Goal: Task Accomplishment & Management: Use online tool/utility

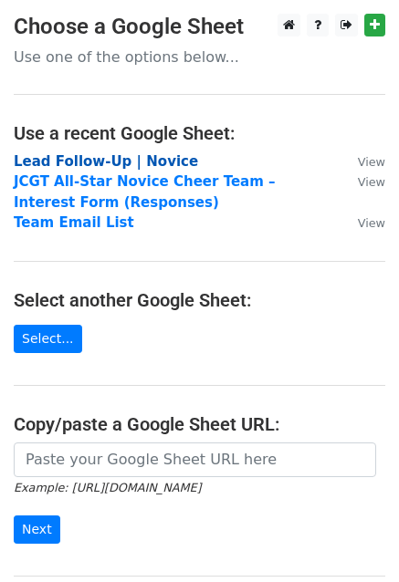
click at [125, 160] on strong "Lead Follow-Up | Novice" at bounding box center [106, 161] width 184 height 16
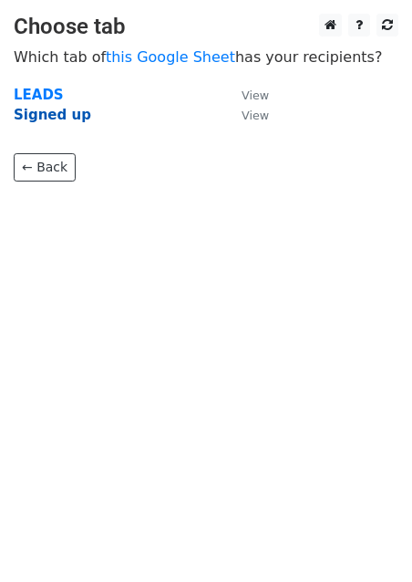
click at [33, 113] on strong "Signed up" at bounding box center [53, 115] width 78 height 16
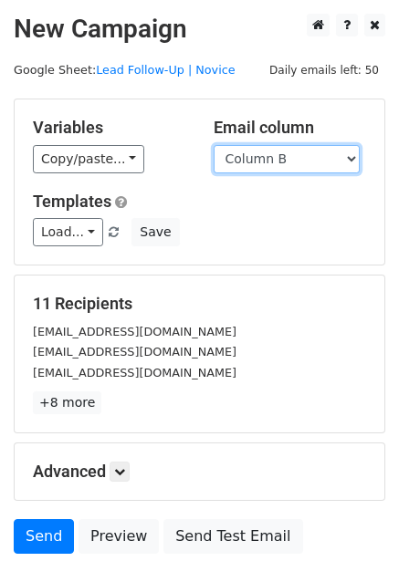
click at [266, 160] on select "Column A Column B Column C Column D Column E Column F Column G" at bounding box center [287, 159] width 146 height 28
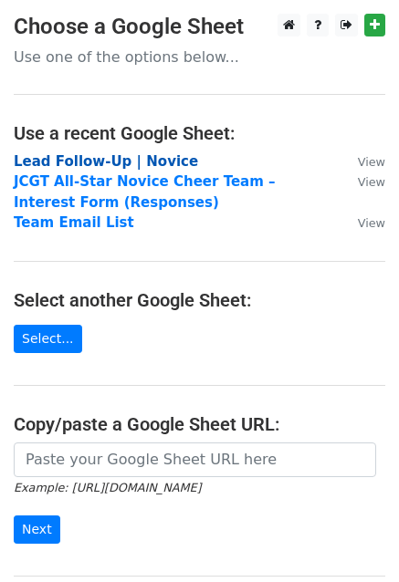
click at [99, 160] on strong "Lead Follow-Up | Novice" at bounding box center [106, 161] width 184 height 16
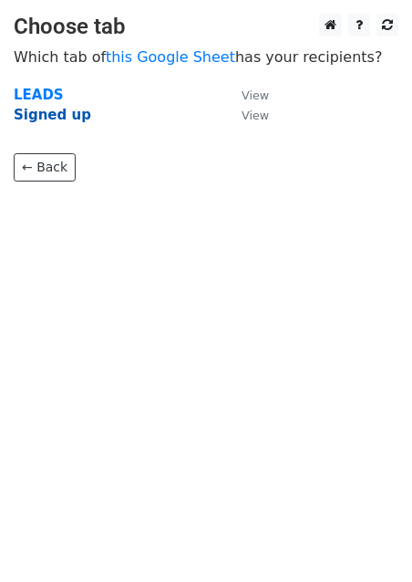
click at [66, 119] on strong "Signed up" at bounding box center [53, 115] width 78 height 16
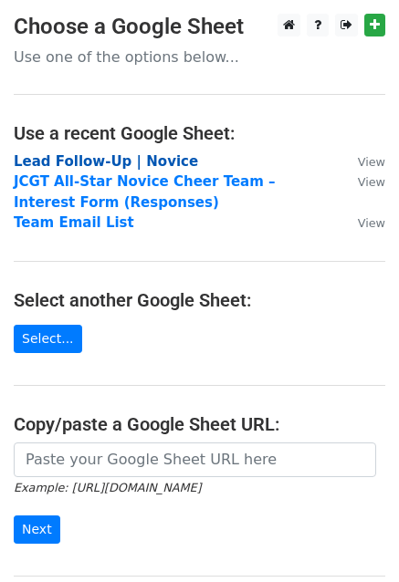
click at [91, 161] on strong "Lead Follow-Up | Novice" at bounding box center [106, 161] width 184 height 16
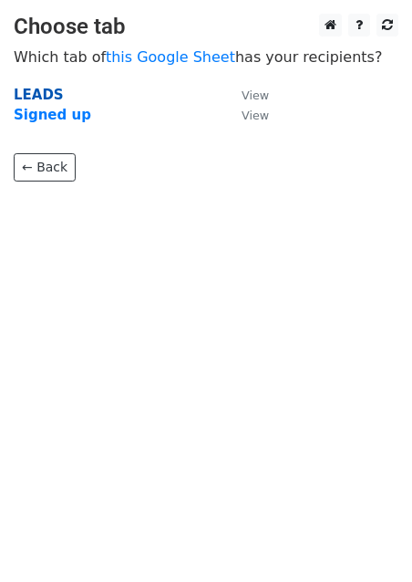
click at [41, 87] on strong "LEADS" at bounding box center [39, 95] width 50 height 16
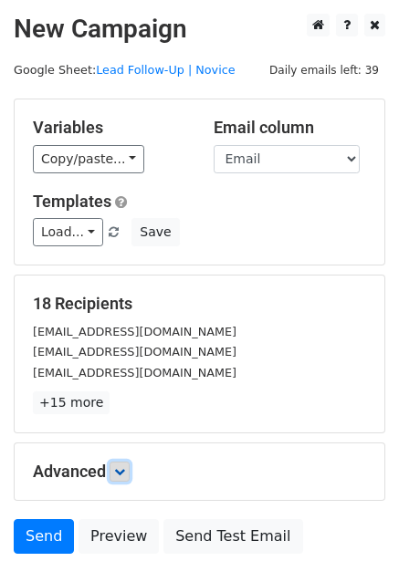
click at [118, 473] on icon at bounding box center [119, 471] width 11 height 11
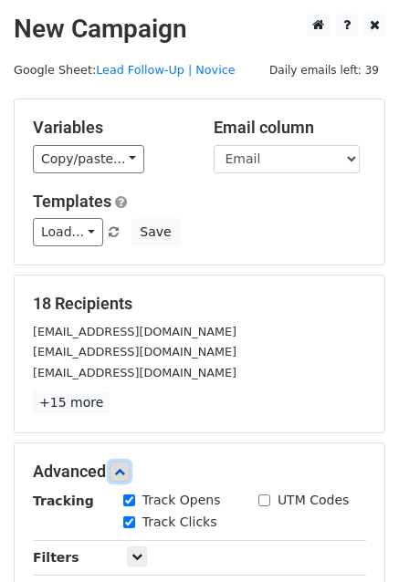
scroll to position [117, 0]
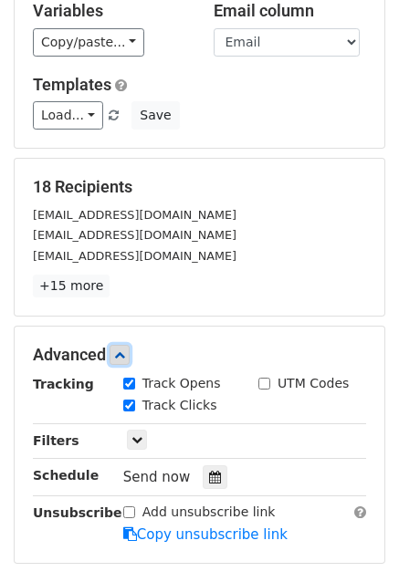
click at [121, 350] on icon at bounding box center [119, 355] width 11 height 11
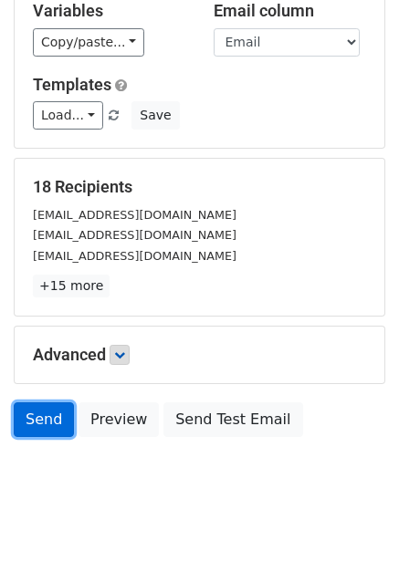
click at [49, 415] on link "Send" at bounding box center [44, 419] width 60 height 35
